Goal: Information Seeking & Learning: Learn about a topic

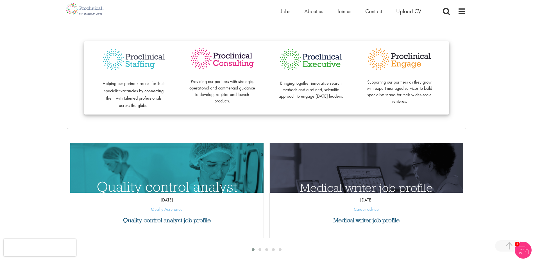
scroll to position [141, 0]
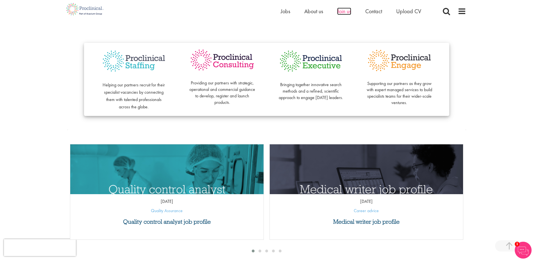
click at [341, 12] on span "Join us" at bounding box center [344, 11] width 14 height 7
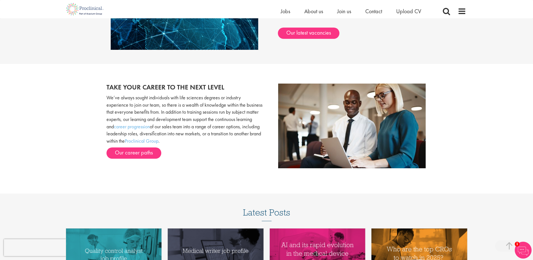
scroll to position [529, 0]
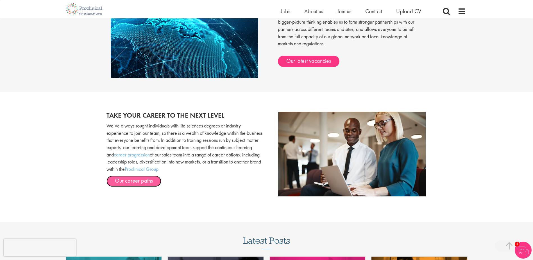
click at [141, 183] on link "Our career paths" at bounding box center [134, 180] width 55 height 11
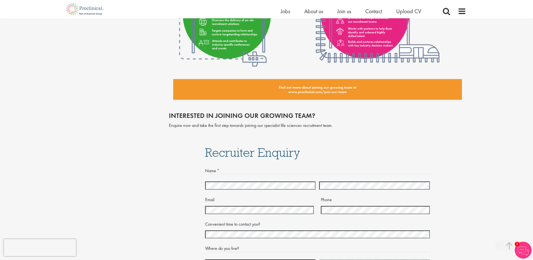
scroll to position [1068, 0]
